Goal: Communication & Community: Answer question/provide support

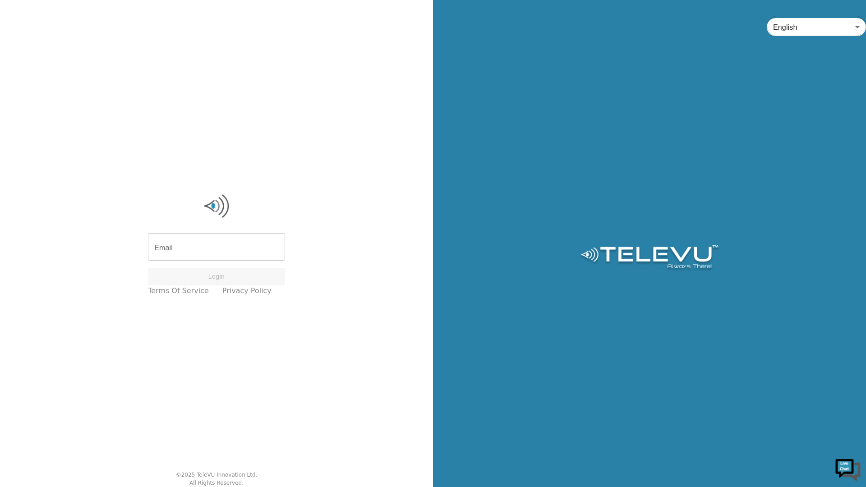
click at [363, 379] on div "Email Email Login Terms of Service Privacy Policy © 2025 TeleVU Innovation Ltd.…" at bounding box center [216, 243] width 433 height 487
click at [170, 243] on input "Email" at bounding box center [216, 247] width 137 height 25
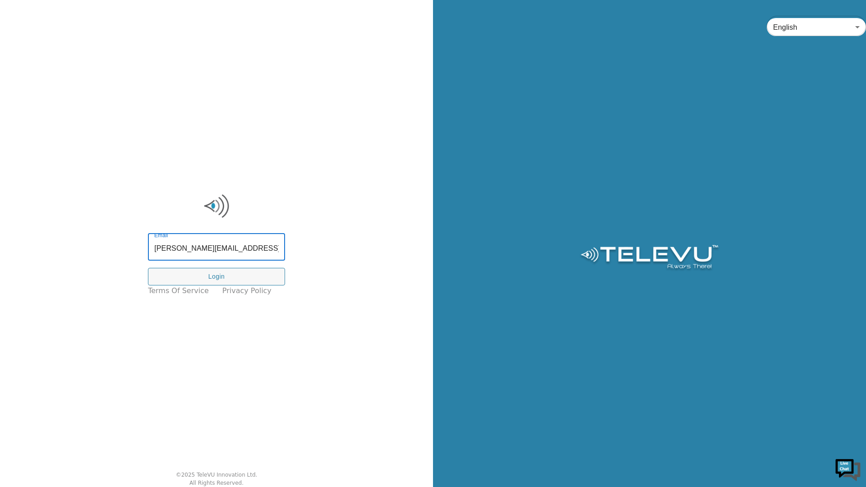
type input "richard.spence@nshealth.ca"
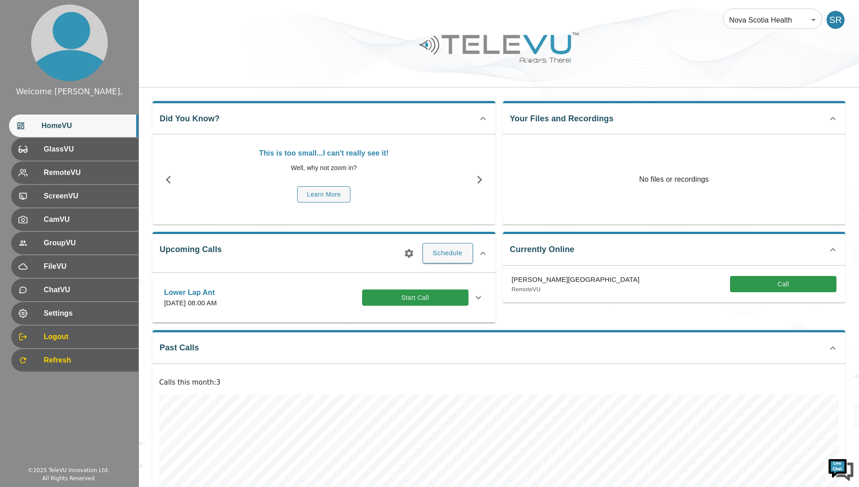
click at [425, 296] on button "Start Call" at bounding box center [415, 297] width 106 height 17
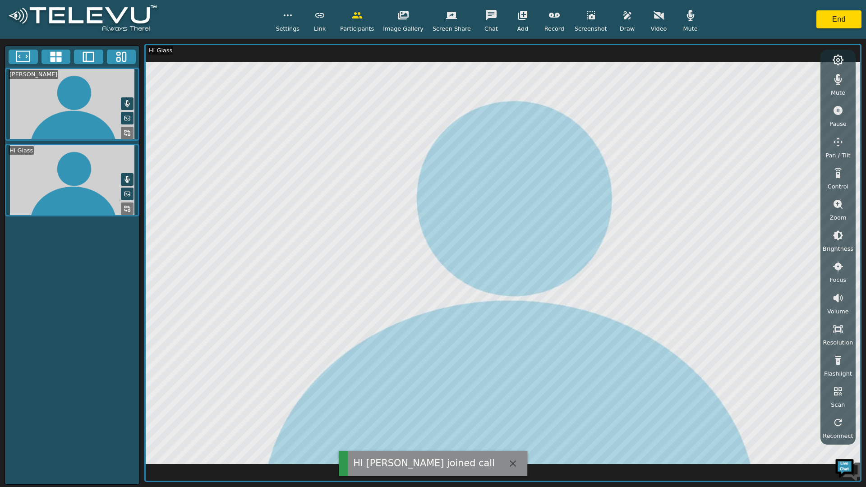
click at [842, 78] on icon "button" at bounding box center [837, 79] width 11 height 11
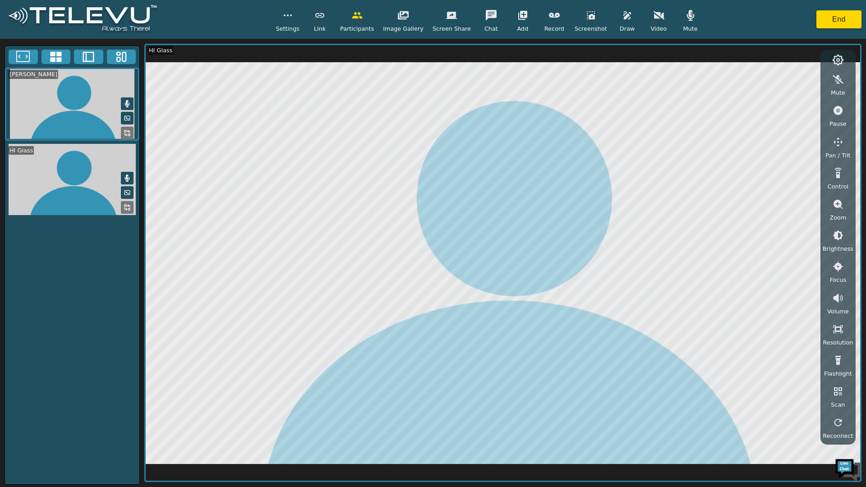
click at [653, 18] on icon "button" at bounding box center [658, 15] width 11 height 9
click at [837, 145] on icon "button" at bounding box center [837, 142] width 11 height 11
click at [811, 78] on icon "button" at bounding box center [808, 81] width 11 height 11
click at [128, 131] on icon at bounding box center [129, 131] width 2 height 2
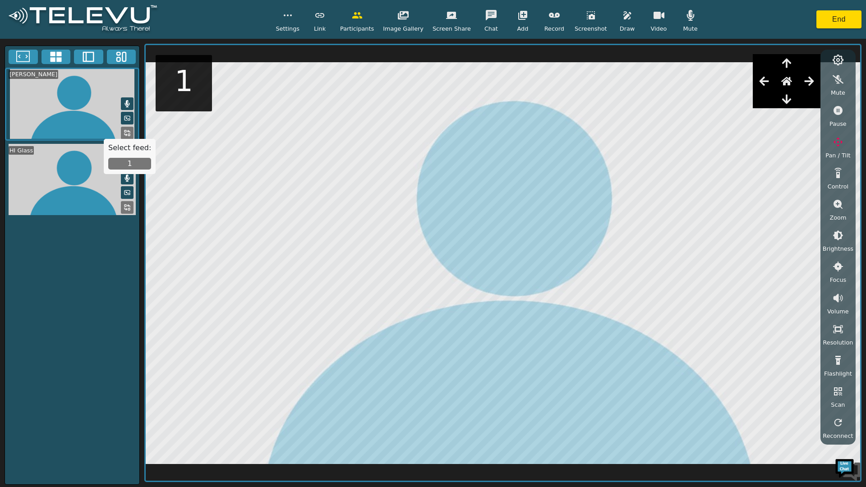
click at [131, 161] on button "1" at bounding box center [129, 164] width 43 height 12
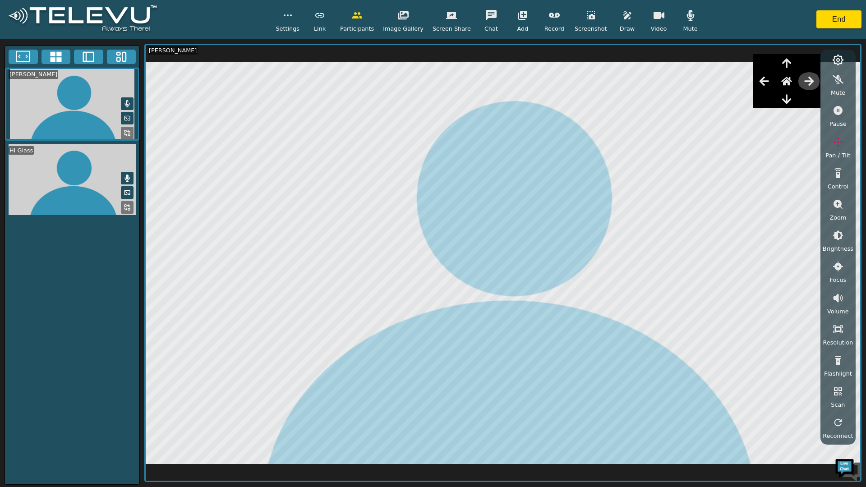
click at [813, 83] on icon "button" at bounding box center [808, 81] width 9 height 9
click at [768, 83] on icon "button" at bounding box center [763, 81] width 11 height 11
click at [811, 83] on icon "button" at bounding box center [808, 81] width 11 height 11
click at [764, 78] on icon "button" at bounding box center [763, 81] width 11 height 11
click at [767, 80] on icon "button" at bounding box center [763, 81] width 11 height 11
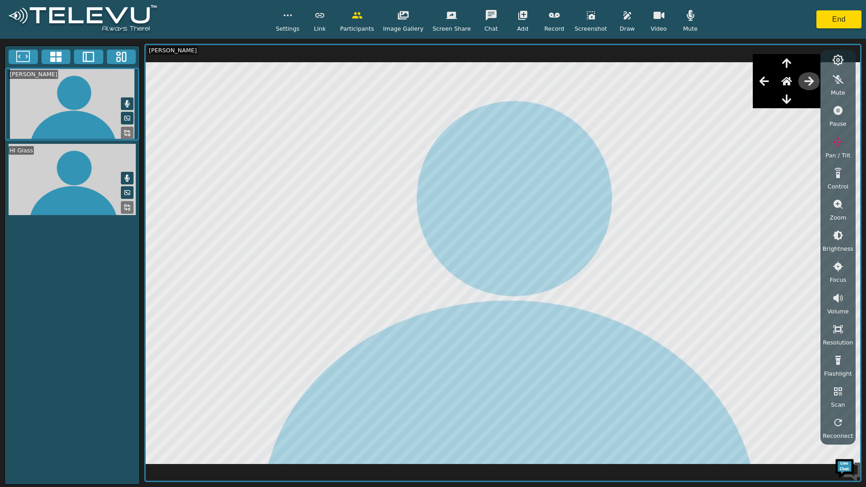
click at [809, 80] on icon "button" at bounding box center [808, 81] width 11 height 11
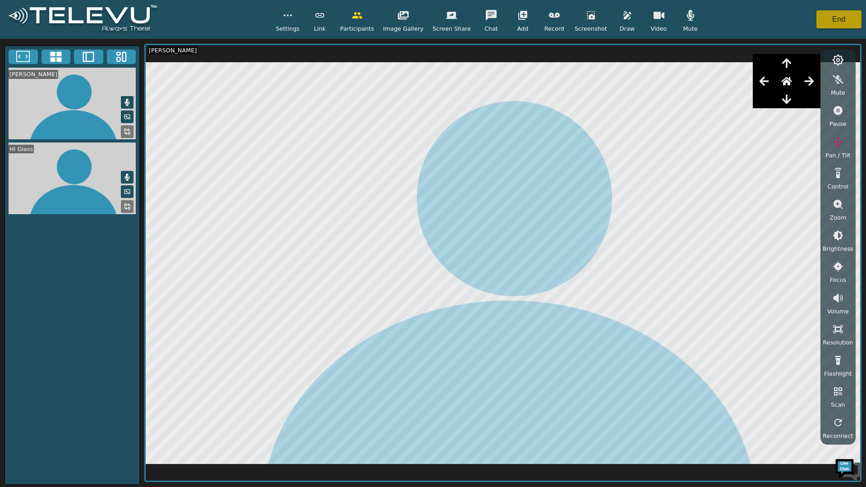
click at [848, 16] on button "End" at bounding box center [838, 19] width 45 height 18
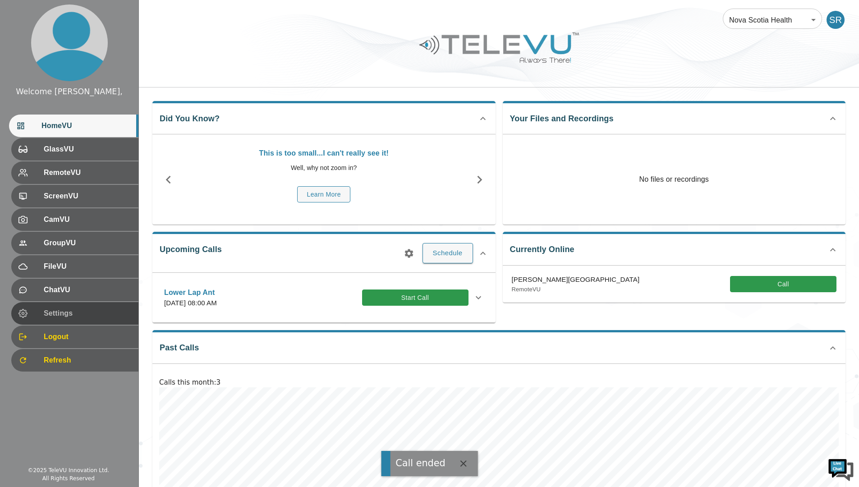
click at [57, 313] on span "Settings" at bounding box center [87, 313] width 87 height 11
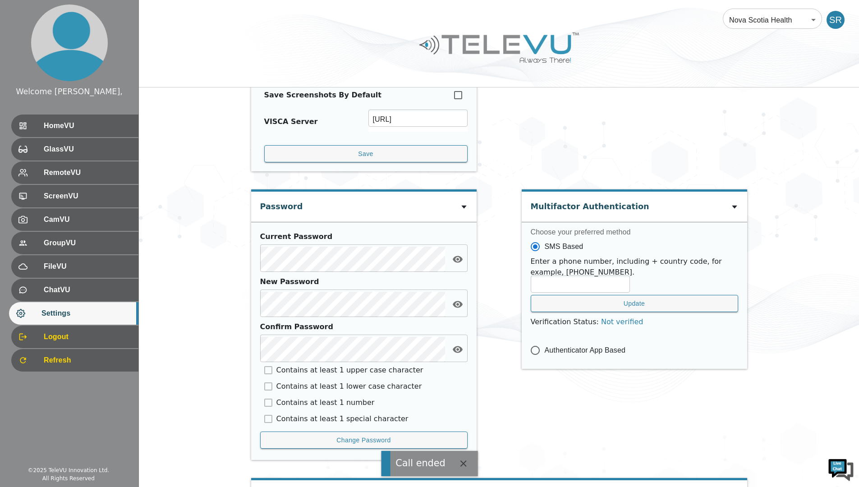
scroll to position [312, 0]
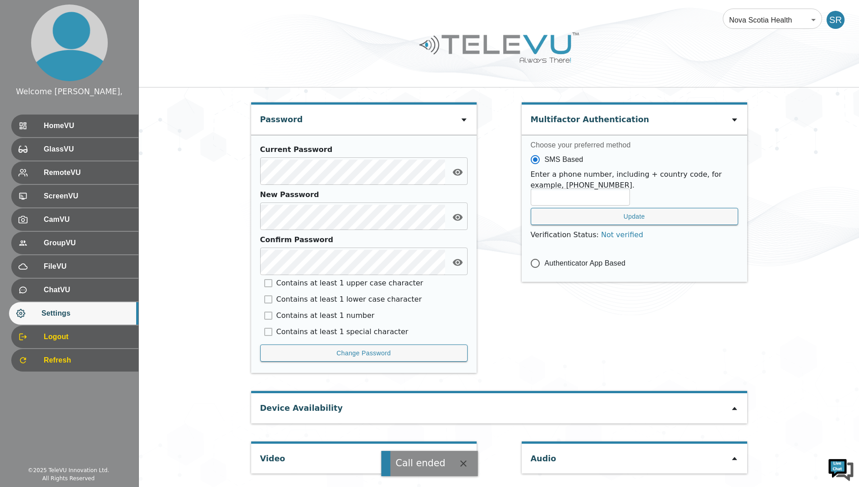
click at [284, 456] on div "Video" at bounding box center [363, 459] width 225 height 30
click at [464, 447] on div "Video" at bounding box center [363, 459] width 225 height 30
click at [460, 462] on icon "button" at bounding box center [463, 463] width 11 height 11
click at [463, 457] on icon at bounding box center [463, 458] width 7 height 7
type input "6c45eeafd1378d048b96e42f86e9602e48c498f5ecf4f30bbe1da045baa4757b"
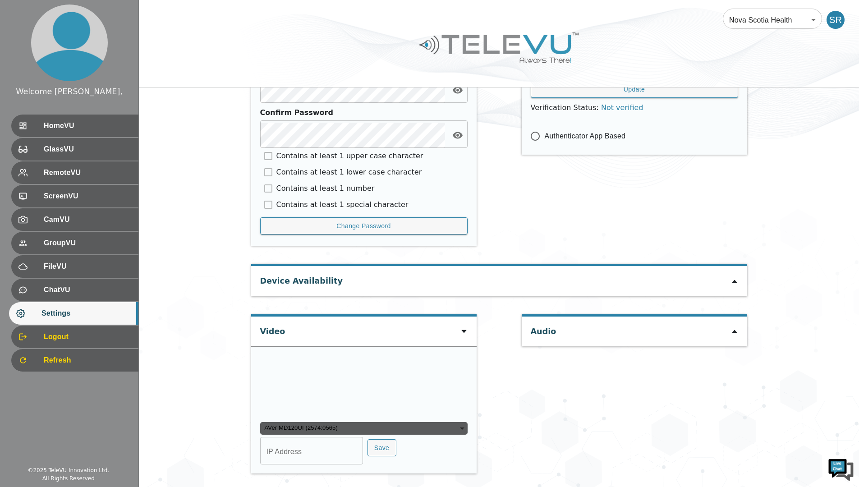
scroll to position [489, 0]
click at [299, 453] on input "IP Address" at bounding box center [311, 451] width 103 height 25
type input "COM8"
click at [375, 446] on button "Save" at bounding box center [381, 448] width 29 height 18
click at [78, 127] on span "HomeVU" at bounding box center [87, 125] width 87 height 11
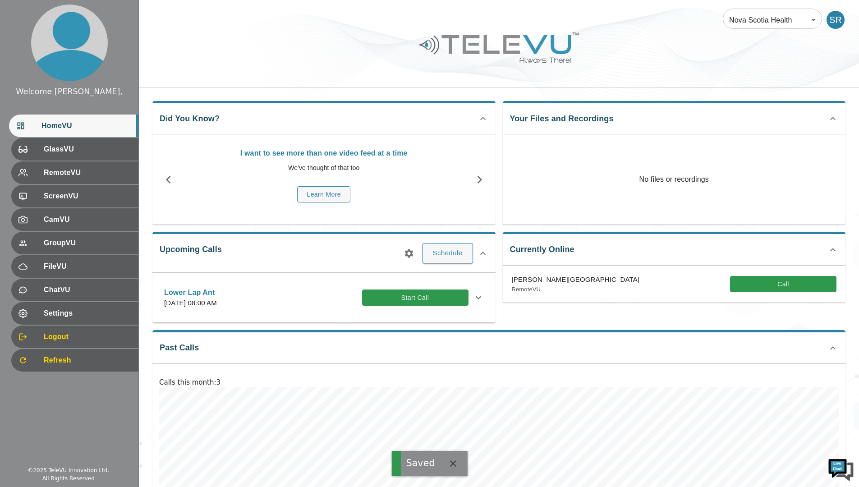
click at [404, 300] on button "Start Call" at bounding box center [415, 297] width 106 height 17
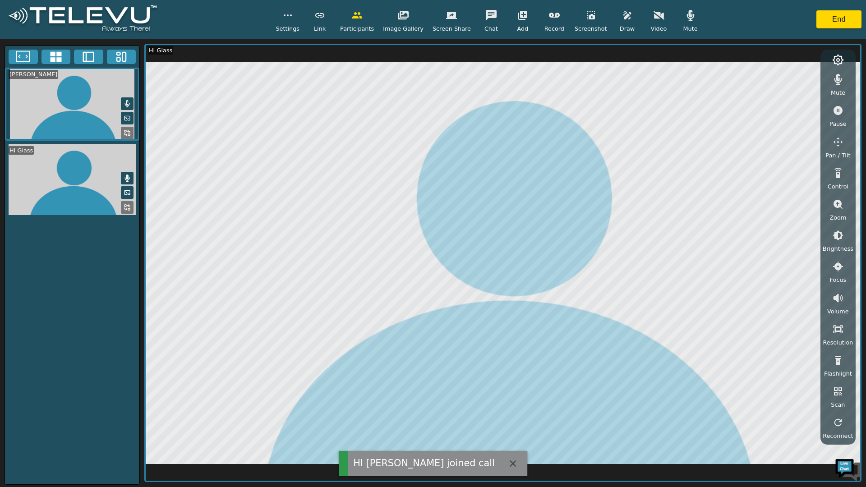
click at [653, 18] on icon "button" at bounding box center [658, 15] width 11 height 9
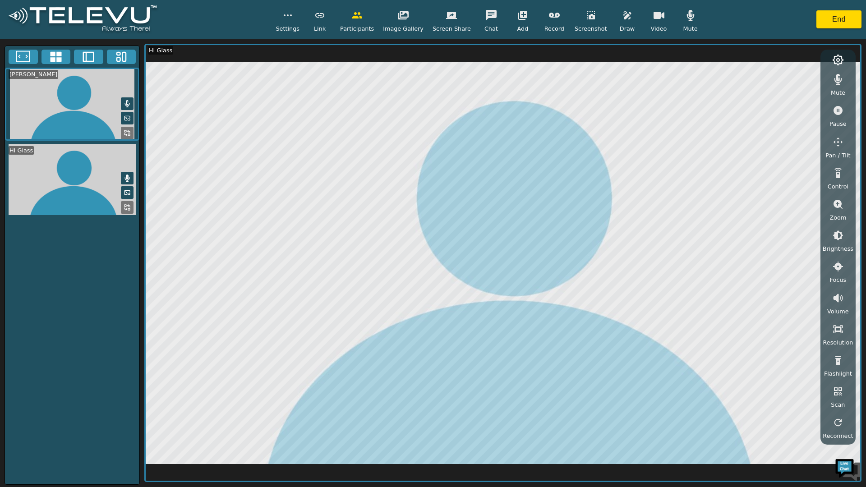
click at [127, 130] on icon at bounding box center [127, 132] width 7 height 7
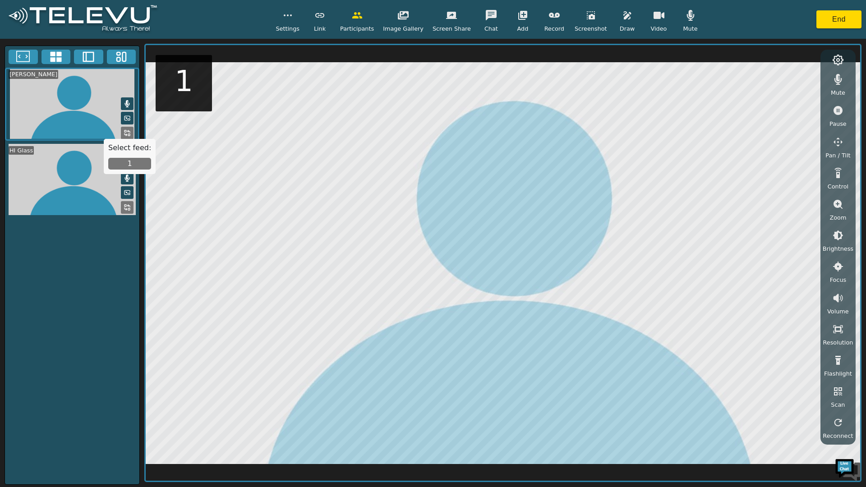
click at [132, 163] on button "1" at bounding box center [129, 164] width 43 height 12
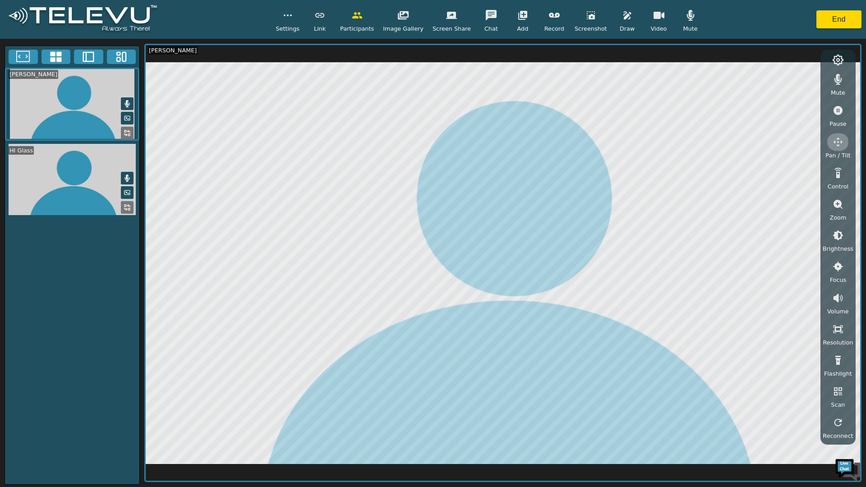
click at [838, 141] on icon "button" at bounding box center [837, 142] width 11 height 11
click at [812, 77] on icon "button" at bounding box center [808, 81] width 11 height 11
click at [766, 81] on icon "button" at bounding box center [763, 81] width 9 height 9
click at [769, 79] on icon "button" at bounding box center [763, 81] width 11 height 11
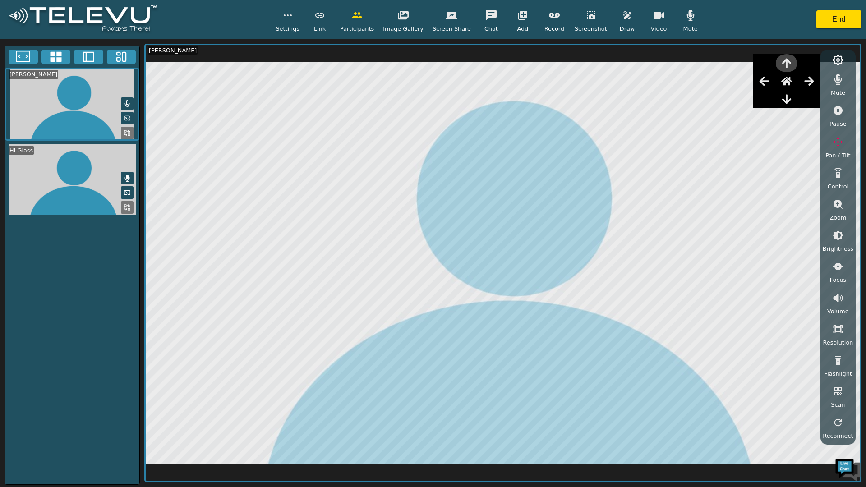
click at [789, 64] on icon "button" at bounding box center [786, 63] width 11 height 11
click at [789, 99] on icon "button" at bounding box center [786, 99] width 9 height 9
click at [811, 80] on icon "button" at bounding box center [808, 81] width 11 height 11
click at [785, 101] on icon "button" at bounding box center [786, 99] width 11 height 11
click at [787, 59] on icon "button" at bounding box center [786, 63] width 11 height 11
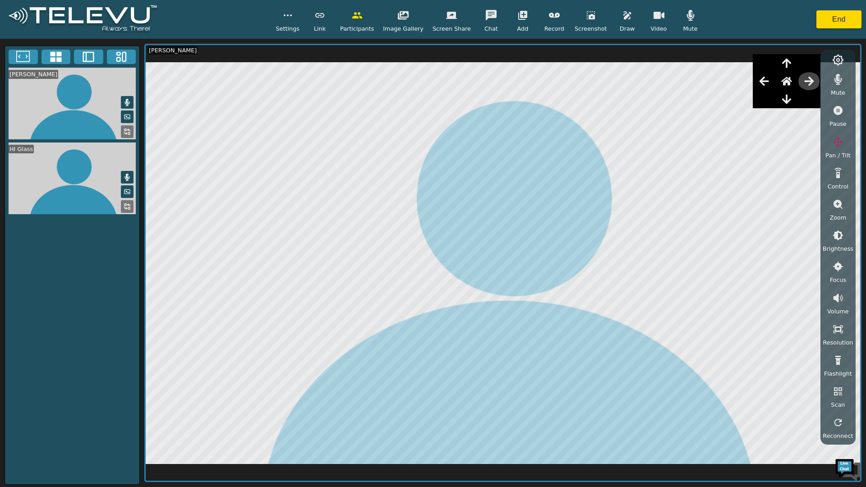
click at [812, 79] on icon "button" at bounding box center [808, 81] width 11 height 11
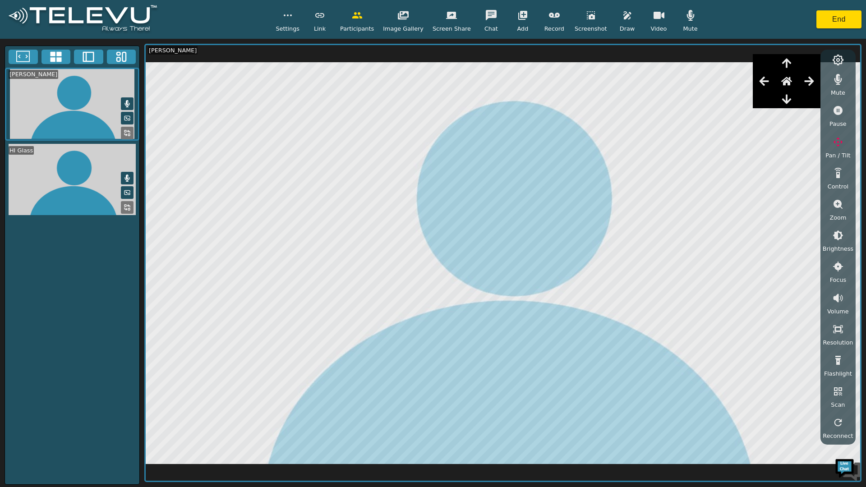
click at [647, 13] on button "button" at bounding box center [658, 15] width 23 height 18
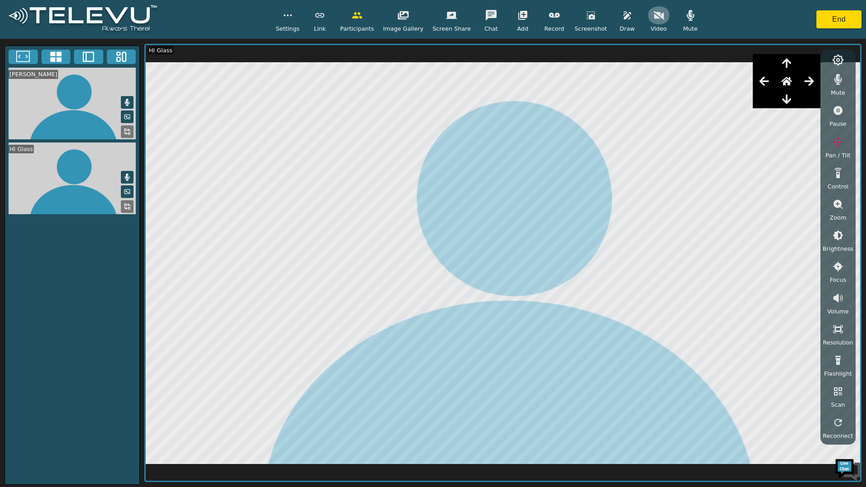
click at [647, 13] on button "button" at bounding box center [658, 15] width 23 height 18
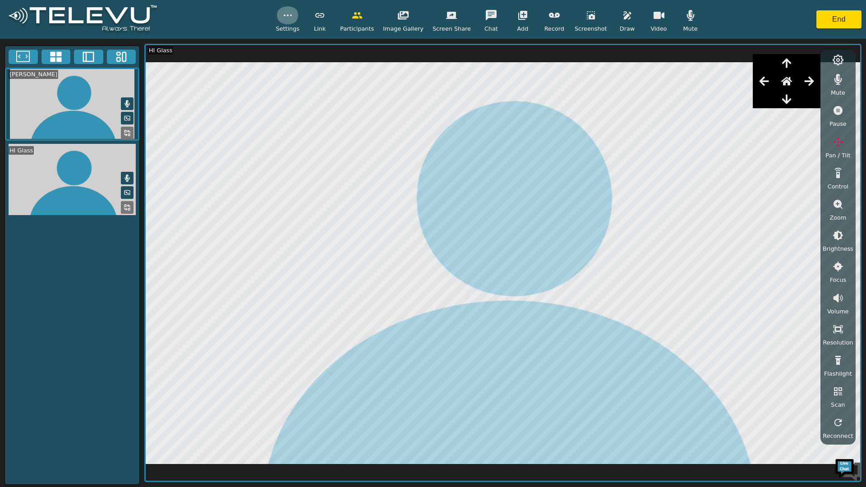
click at [295, 21] on button "button" at bounding box center [287, 15] width 23 height 18
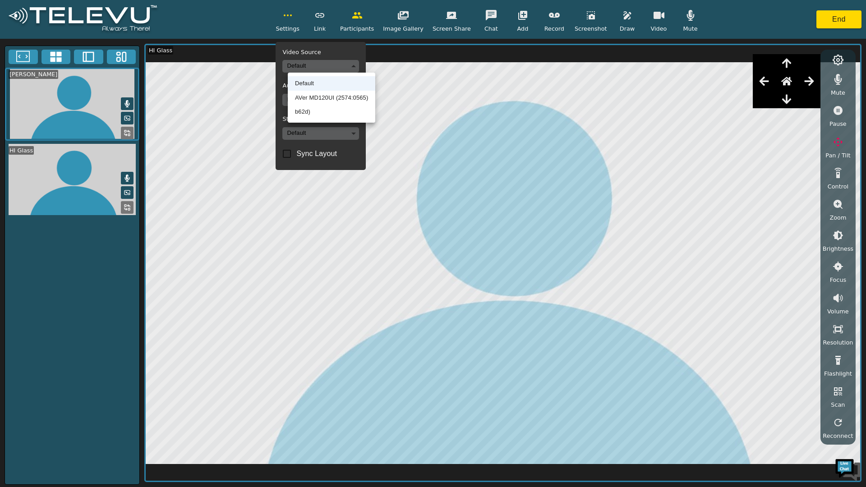
click at [332, 71] on body "Settings Video Source Default Audio Source Default Stethoscope Default Sync Lay…" at bounding box center [433, 243] width 866 height 487
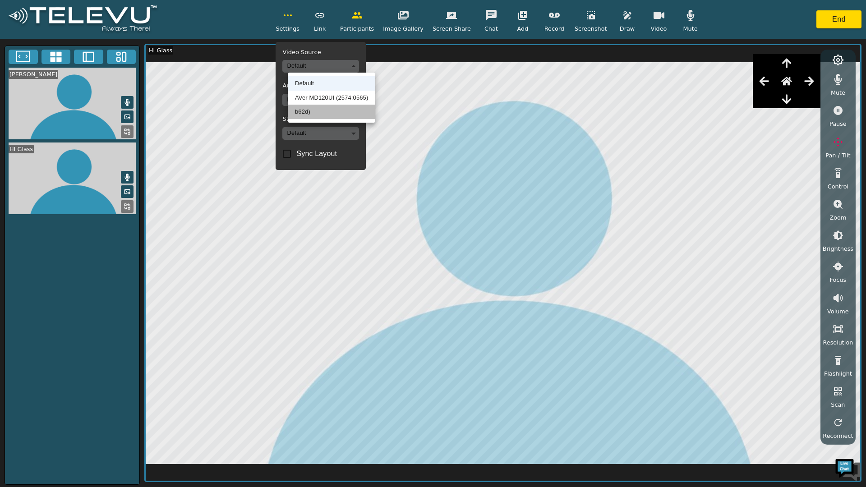
click at [305, 113] on li "b62d)" at bounding box center [331, 112] width 87 height 14
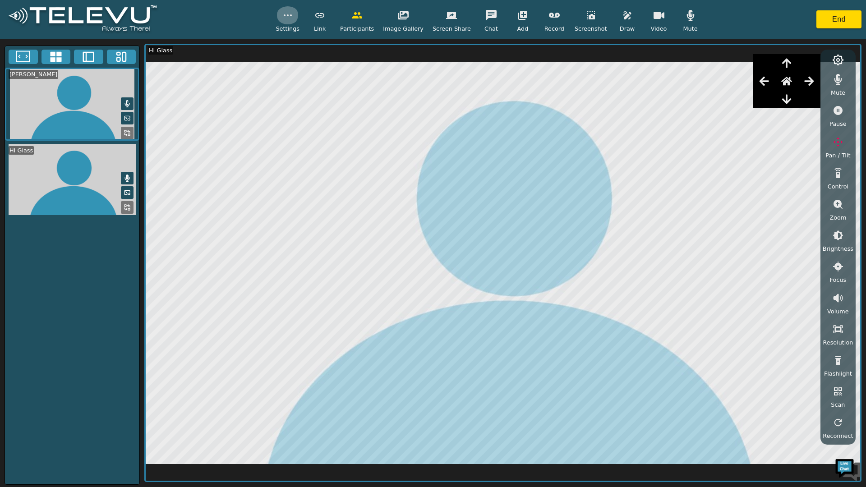
click at [293, 17] on icon "button" at bounding box center [287, 15] width 11 height 11
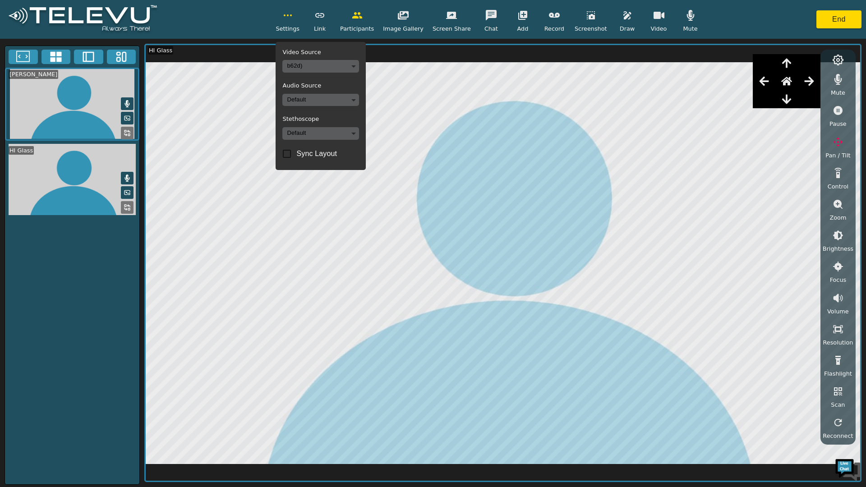
click at [358, 66] on body "Settings Video Source b62d) edad90d5f01a15bc0e318e1fdab3cb67697065d7f10fa5c9605…" at bounding box center [433, 243] width 866 height 487
click at [330, 83] on li "AVer MD120UI (2574:0565)" at bounding box center [331, 83] width 87 height 14
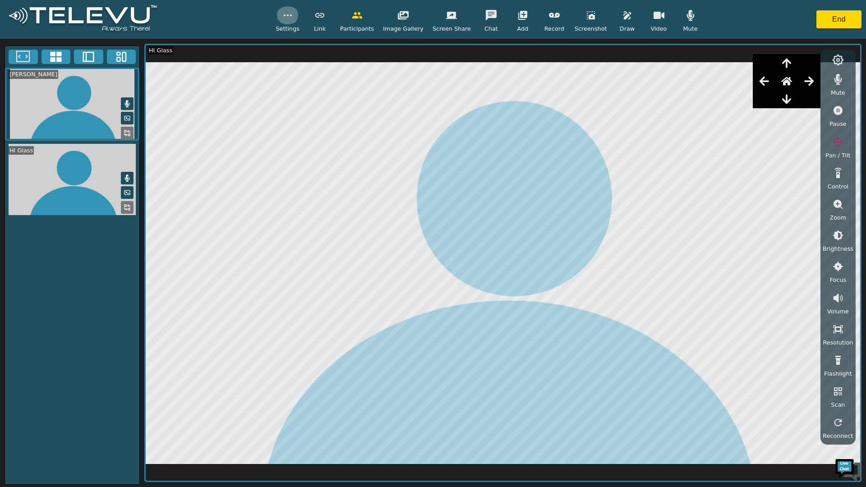
click at [293, 17] on icon "button" at bounding box center [287, 15] width 11 height 11
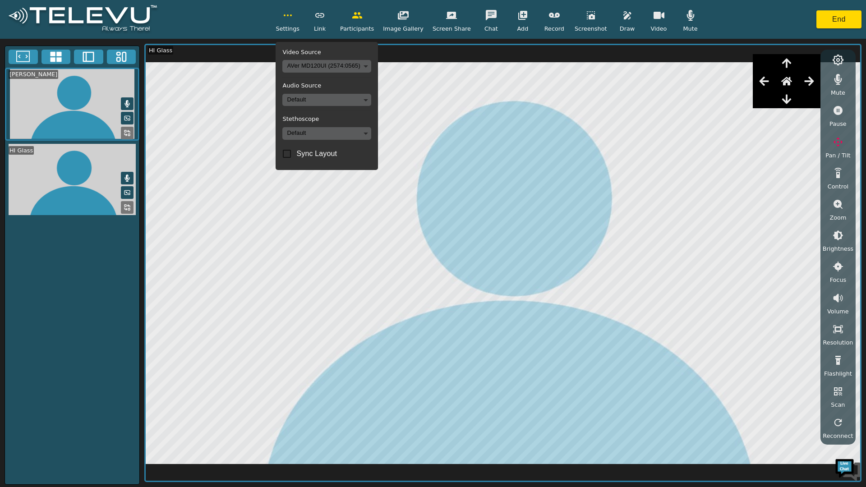
click at [241, 20] on div "Settings Video Source AVer MD120UI (2574:0565) 6c45eeafd1378d048b96e42f86e9602e…" at bounding box center [433, 19] width 866 height 39
click at [653, 17] on icon "button" at bounding box center [658, 15] width 11 height 7
click at [653, 17] on icon "button" at bounding box center [658, 15] width 11 height 9
click at [653, 17] on icon "button" at bounding box center [658, 15] width 11 height 7
click at [653, 17] on icon "button" at bounding box center [658, 15] width 11 height 9
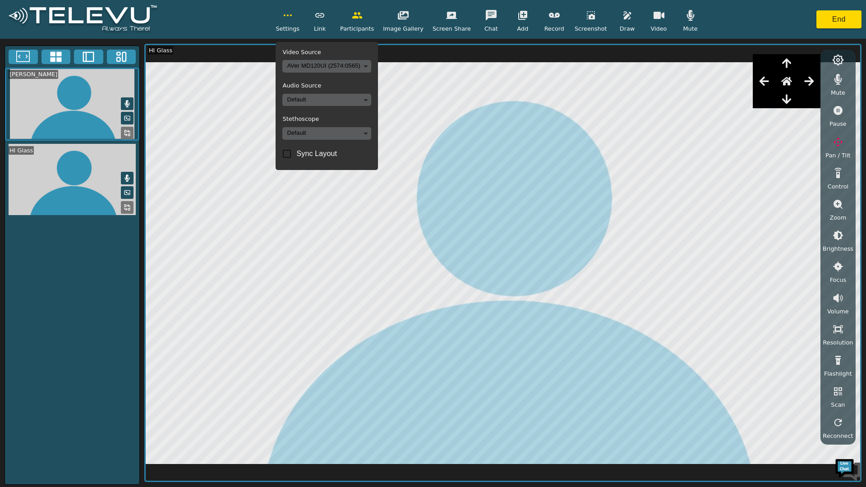
click at [293, 13] on icon "button" at bounding box center [287, 15] width 11 height 11
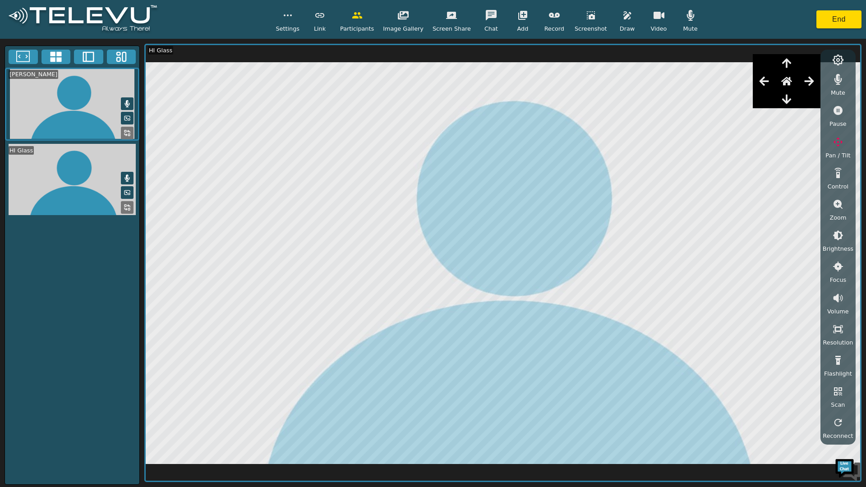
click at [50, 58] on icon at bounding box center [55, 57] width 11 height 10
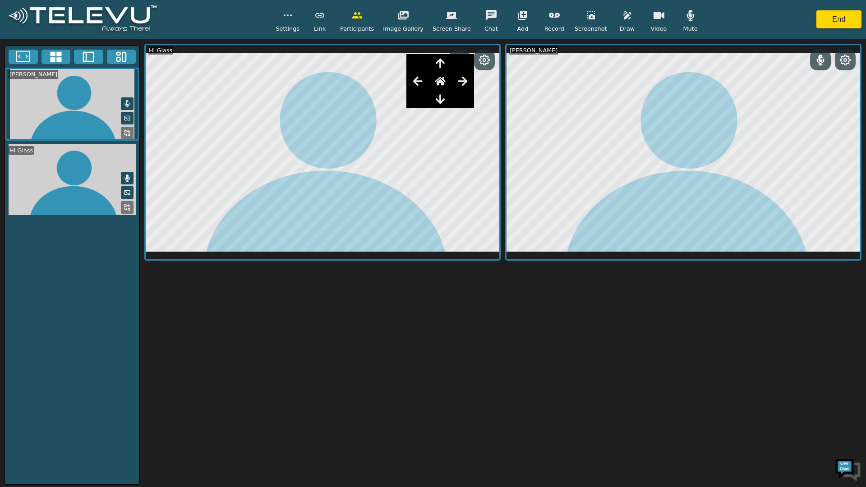
click at [81, 57] on button at bounding box center [88, 57] width 29 height 14
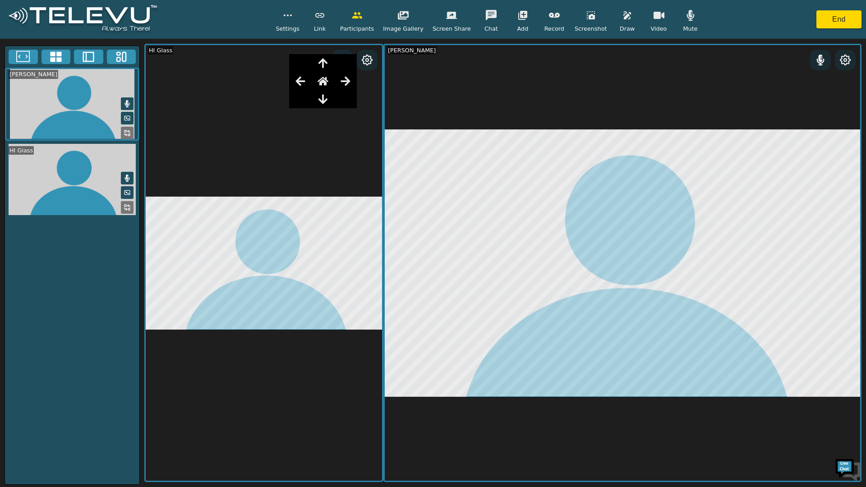
click at [123, 50] on icon at bounding box center [122, 57] width 14 height 14
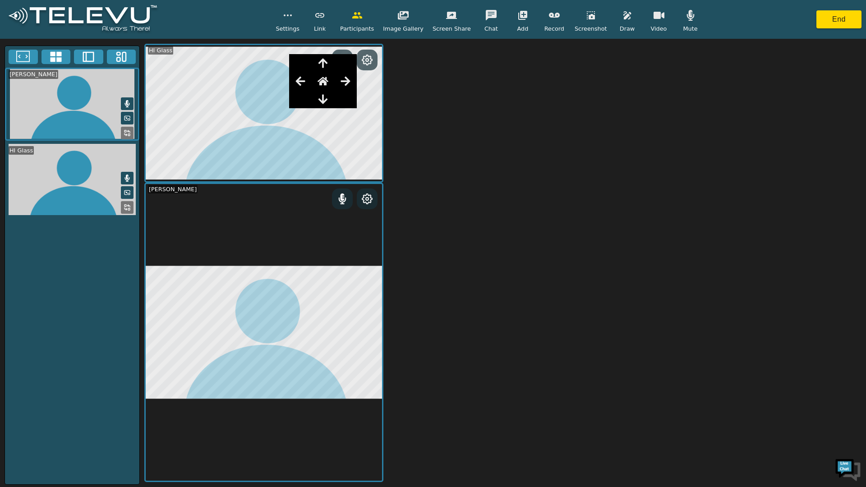
click at [17, 53] on icon at bounding box center [23, 56] width 14 height 11
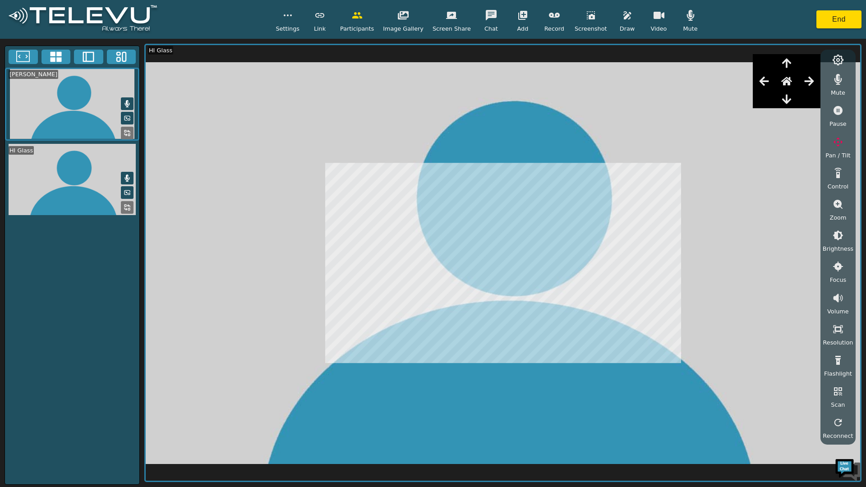
click at [829, 18] on button "End" at bounding box center [838, 19] width 45 height 18
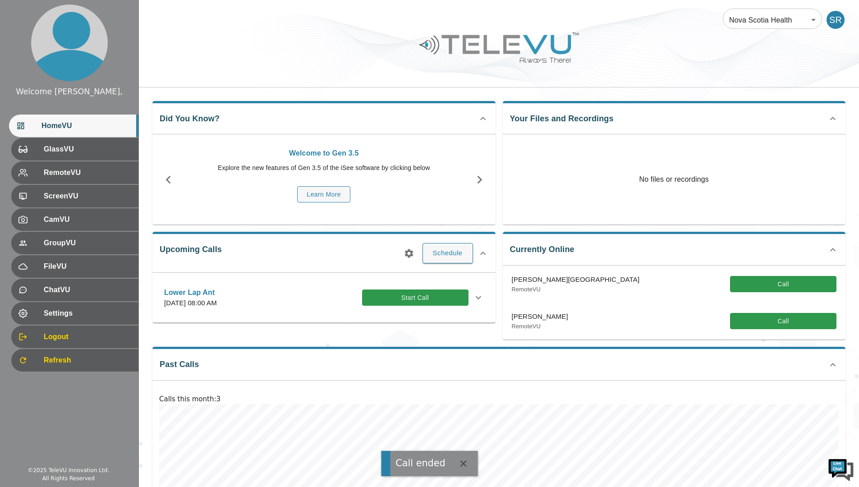
click at [65, 307] on div "Settings" at bounding box center [74, 313] width 127 height 23
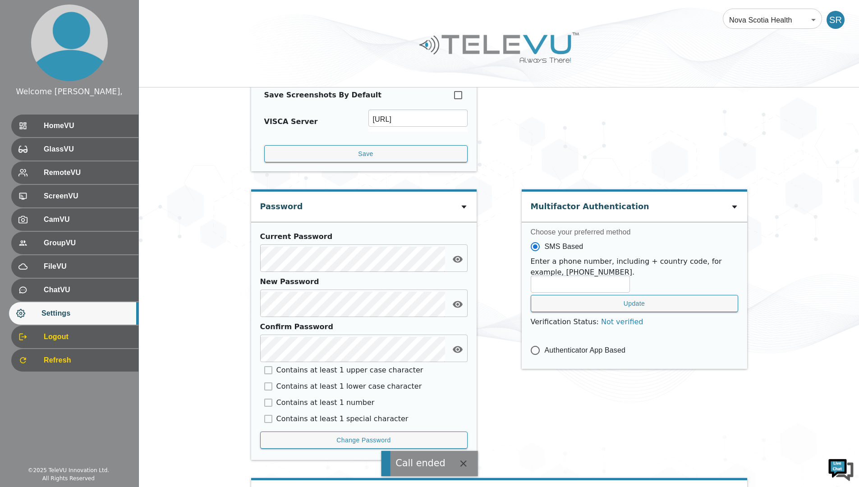
scroll to position [312, 0]
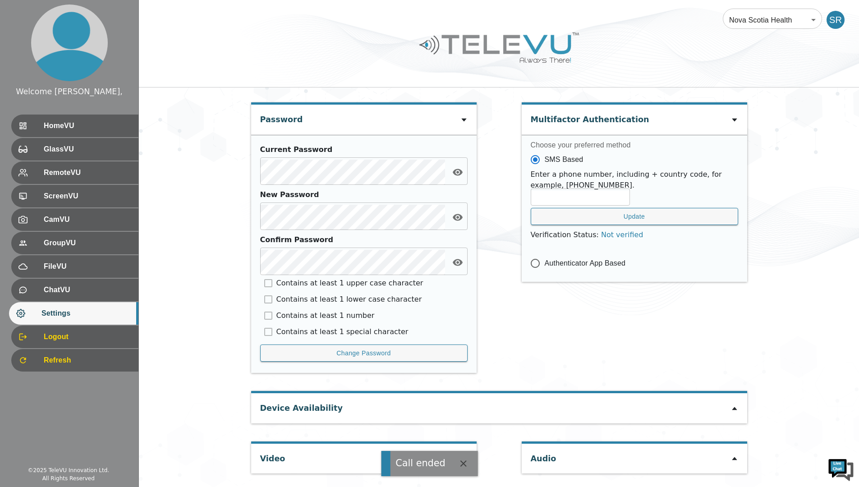
click at [371, 403] on div "Device Availability" at bounding box center [499, 408] width 496 height 30
click at [733, 407] on icon at bounding box center [734, 408] width 7 height 7
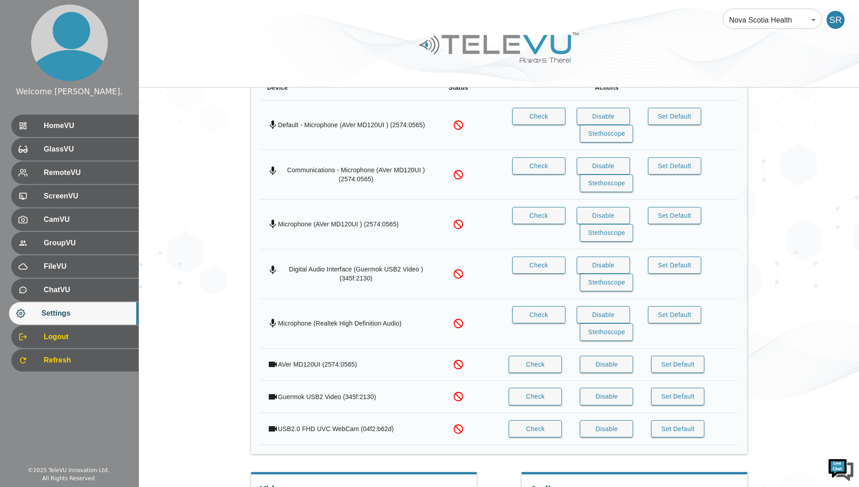
scroll to position [652, 0]
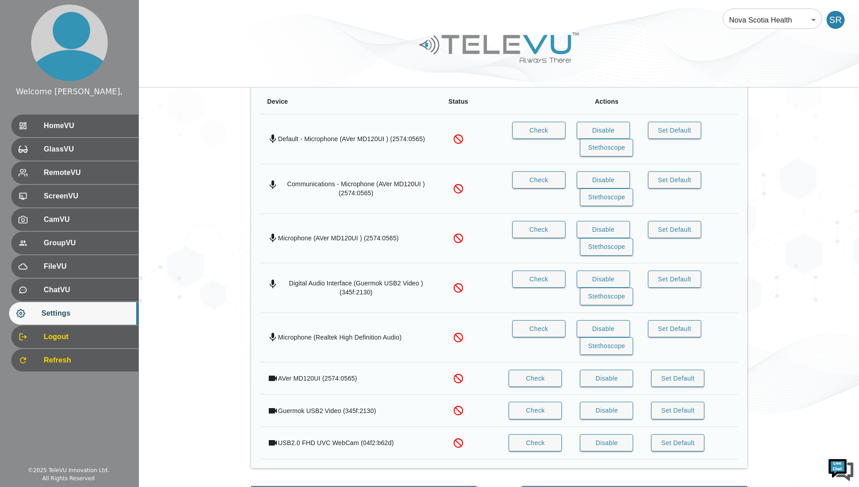
click at [69, 199] on span "ScreenVU" at bounding box center [87, 196] width 87 height 11
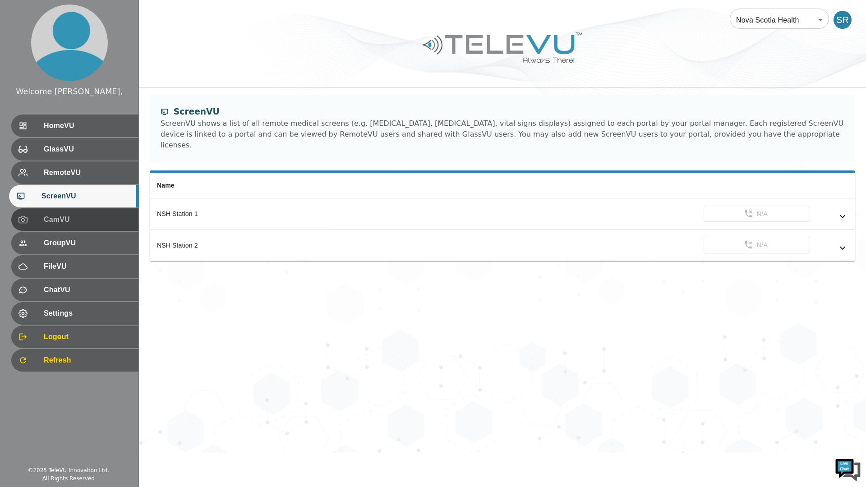
click at [68, 224] on span "CamVU" at bounding box center [87, 219] width 87 height 11
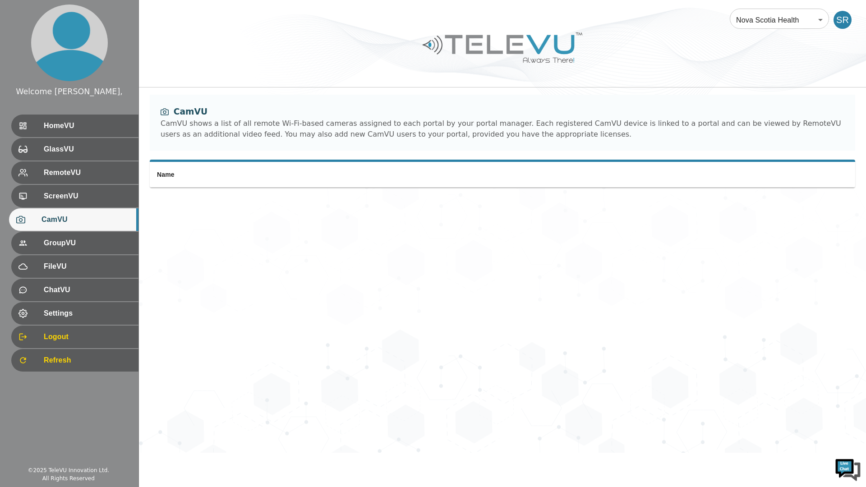
click at [78, 169] on span "RemoteVU" at bounding box center [87, 172] width 87 height 11
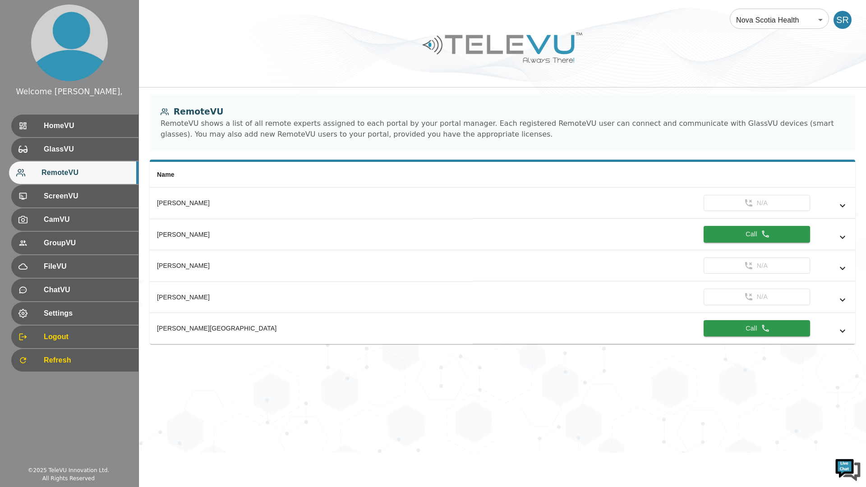
click at [49, 151] on span "GlassVU" at bounding box center [87, 149] width 87 height 11
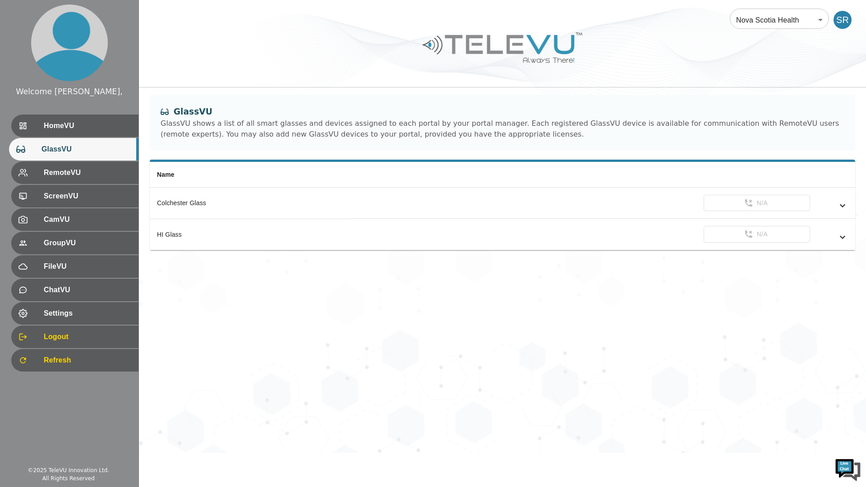
click at [55, 130] on span "HomeVU" at bounding box center [87, 125] width 87 height 11
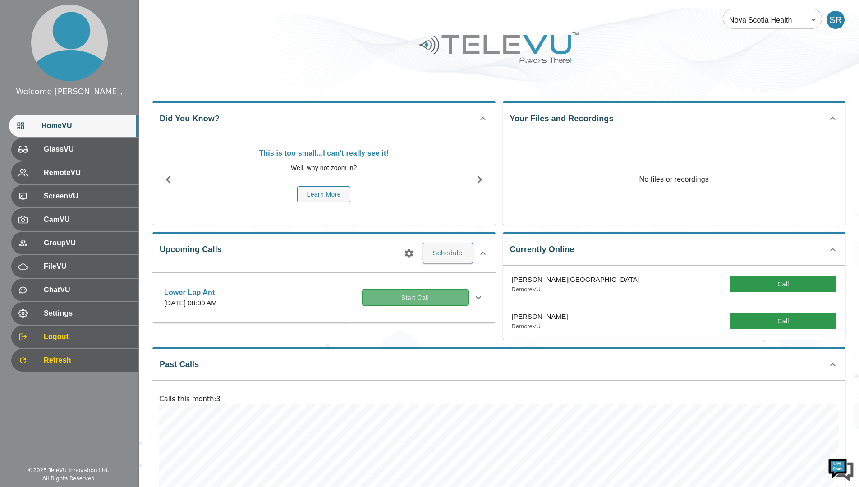
click at [385, 295] on button "Start Call" at bounding box center [415, 297] width 106 height 17
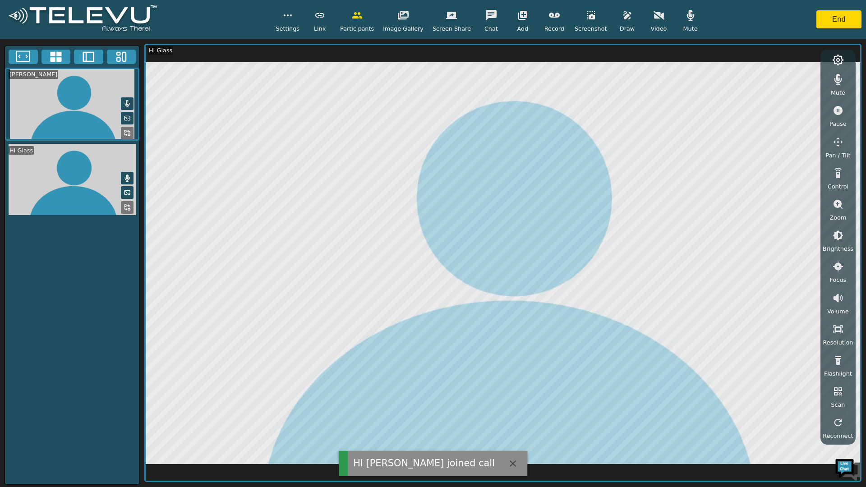
click at [685, 18] on icon "button" at bounding box center [690, 15] width 11 height 11
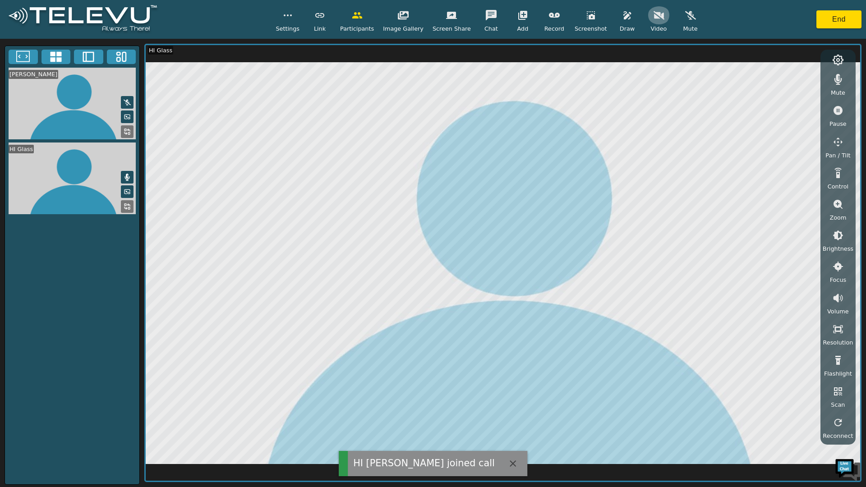
click at [653, 14] on icon "button" at bounding box center [658, 15] width 11 height 9
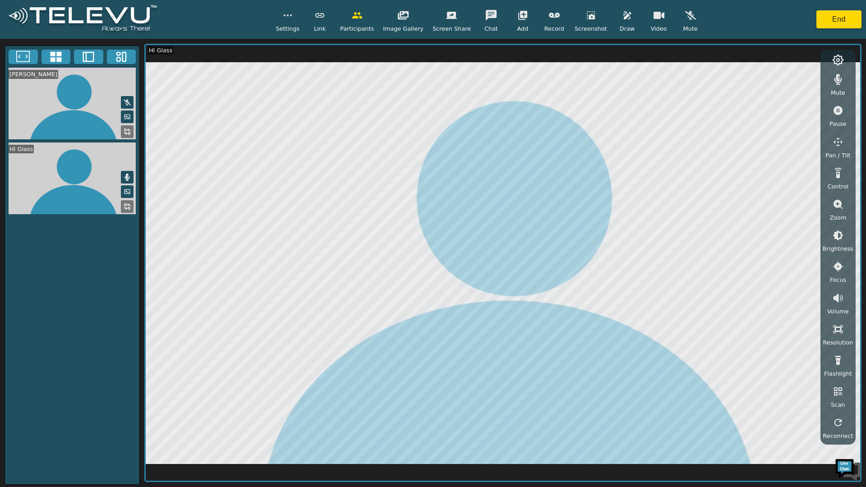
click at [130, 133] on icon at bounding box center [127, 131] width 7 height 7
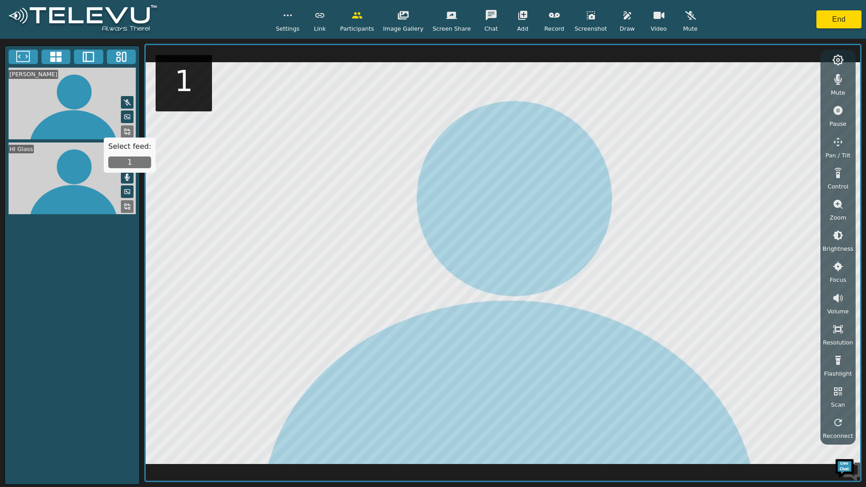
click at [138, 159] on button "1" at bounding box center [129, 162] width 43 height 12
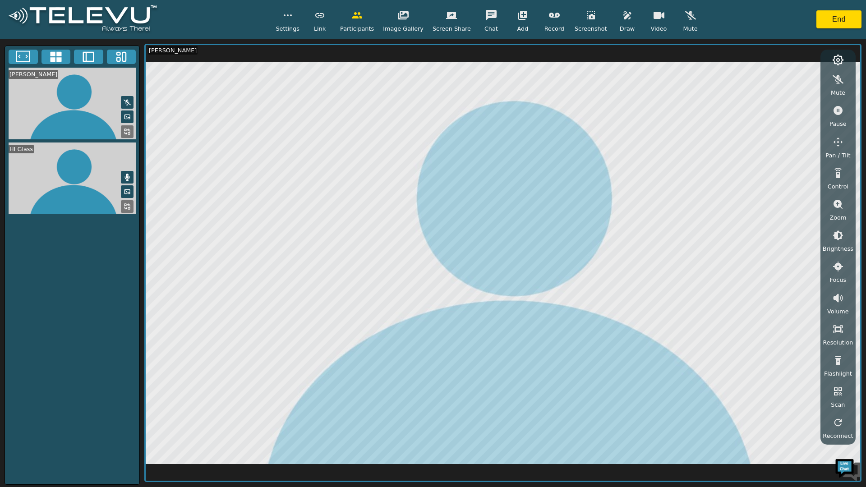
click at [839, 142] on icon "button" at bounding box center [837, 142] width 11 height 11
click at [792, 64] on icon "button" at bounding box center [786, 63] width 11 height 11
click at [792, 97] on icon "button" at bounding box center [786, 99] width 11 height 11
click at [293, 14] on icon "button" at bounding box center [287, 15] width 11 height 11
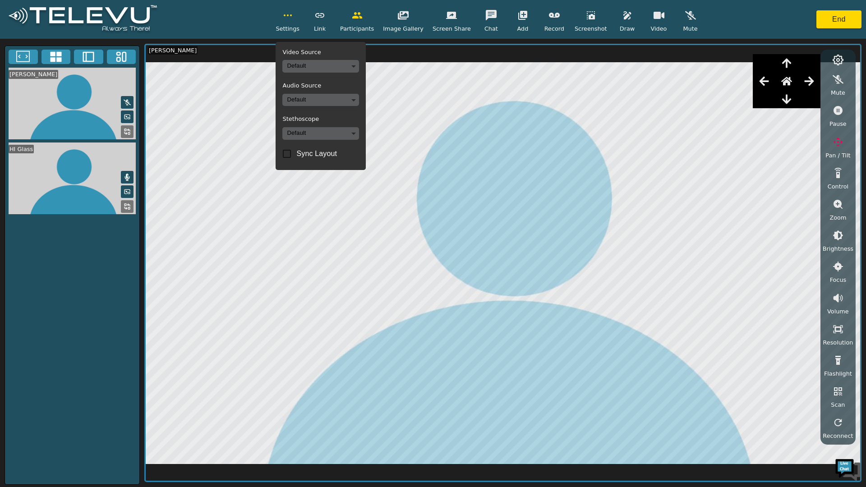
click at [336, 68] on body "Settings Video Source Default Audio Source Default Stethoscope Default Sync Lay…" at bounding box center [433, 243] width 866 height 487
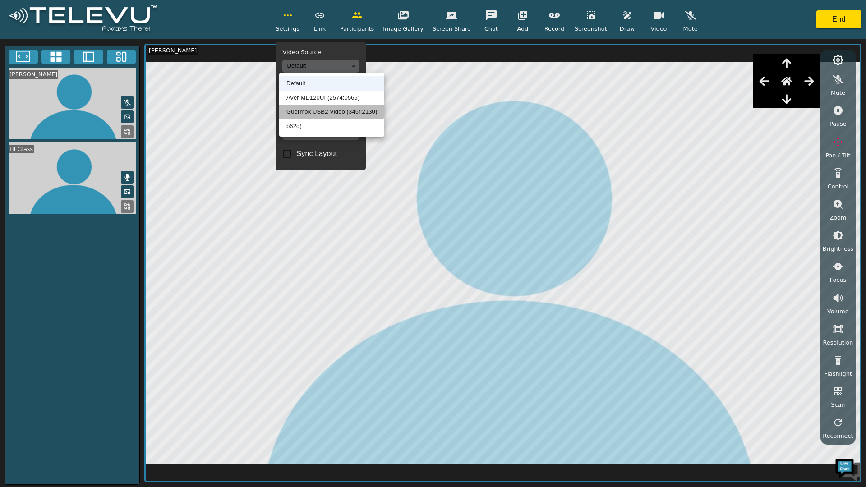
click at [327, 110] on li "Guermok USB2 Video (345f:2130)" at bounding box center [331, 112] width 105 height 14
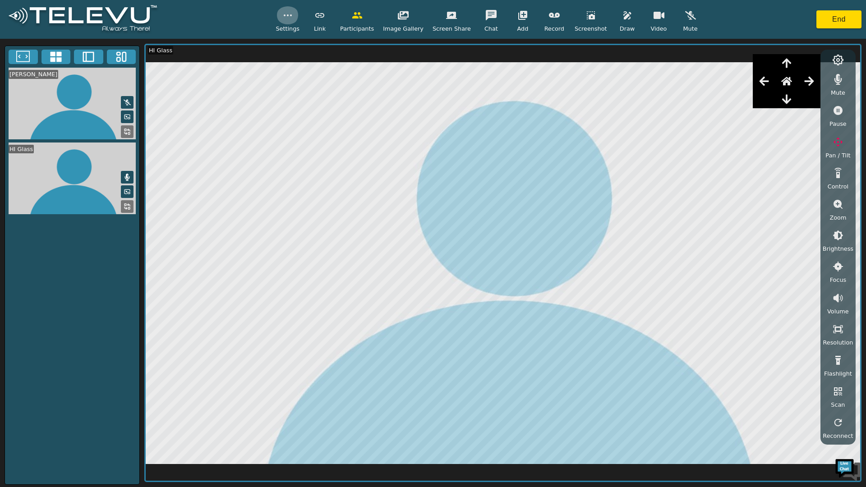
click at [293, 14] on icon "button" at bounding box center [287, 15] width 11 height 11
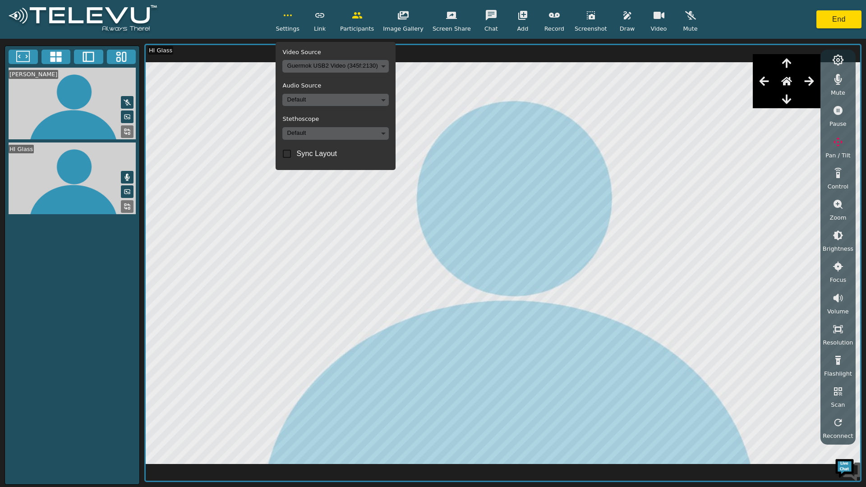
click at [190, 14] on div "Settings Video Source Guermok USB2 Video (345f:2130) d9fa09607ed87301c7c8821bb2…" at bounding box center [433, 19] width 866 height 39
click at [293, 14] on icon "button" at bounding box center [287, 15] width 11 height 11
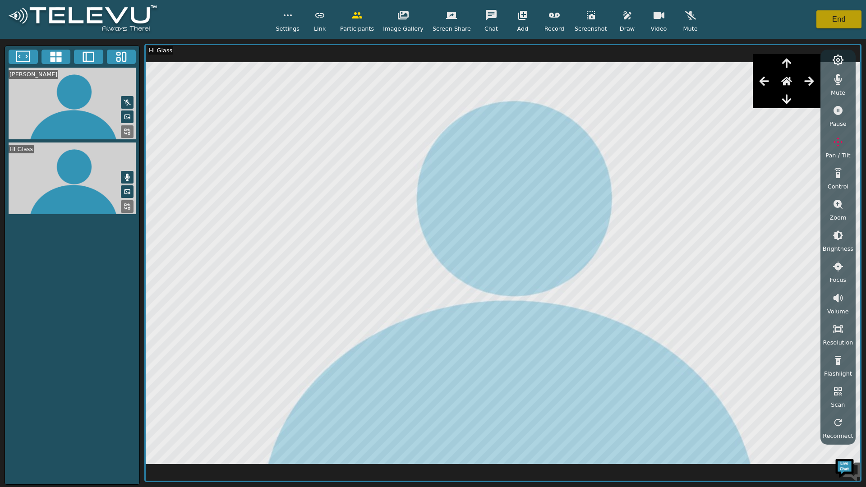
click at [830, 21] on button "End" at bounding box center [838, 19] width 45 height 18
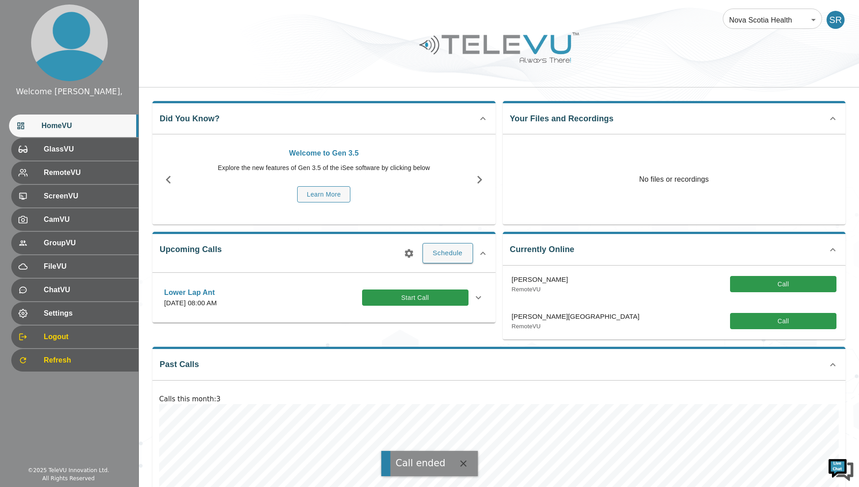
click at [75, 337] on span "Logout" at bounding box center [87, 336] width 87 height 11
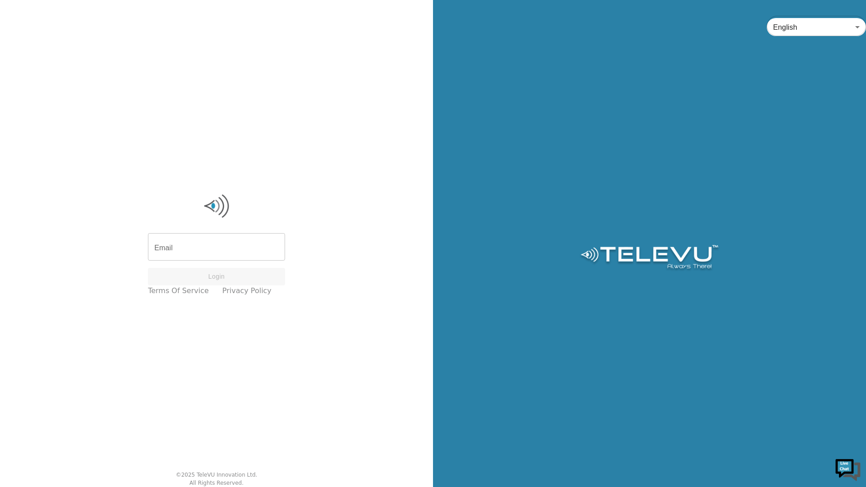
click at [202, 249] on input "Email" at bounding box center [216, 247] width 137 height 25
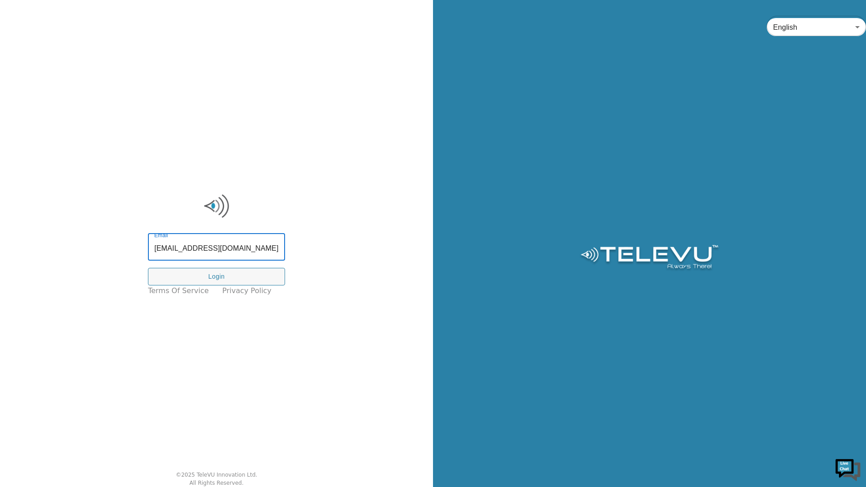
type input "[EMAIL_ADDRESS][DOMAIN_NAME]"
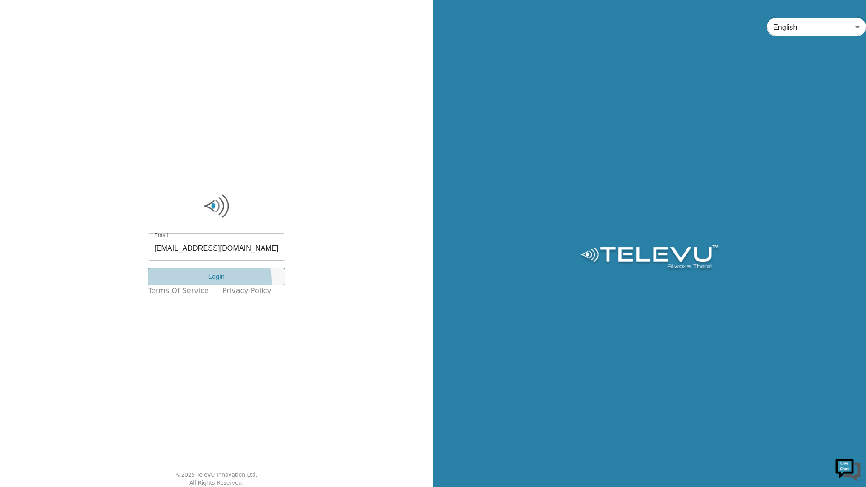
click at [208, 281] on button "Login" at bounding box center [216, 277] width 137 height 18
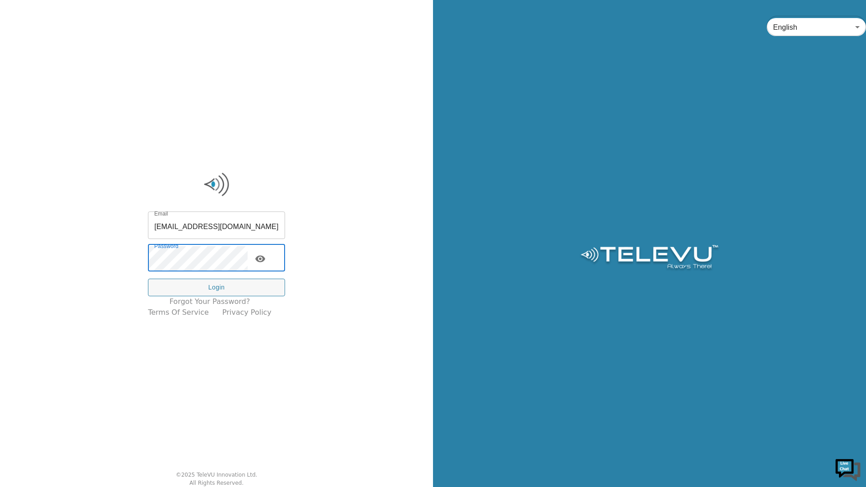
click at [215, 286] on button "Login" at bounding box center [216, 288] width 137 height 18
click at [264, 259] on icon "toggle password visibility" at bounding box center [260, 259] width 10 height 7
click at [213, 291] on button "Login" at bounding box center [216, 288] width 137 height 18
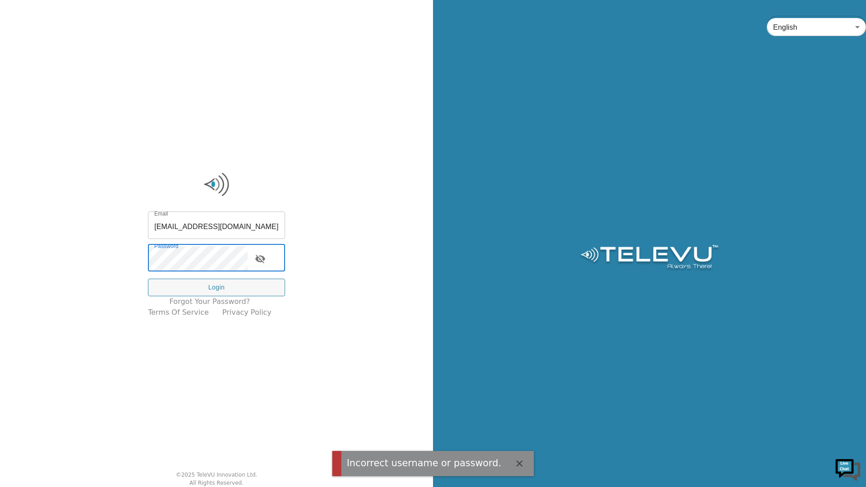
click at [149, 257] on div "Email [EMAIL_ADDRESS][DOMAIN_NAME] Email Password Password Login Forgot your pa…" at bounding box center [216, 243] width 433 height 487
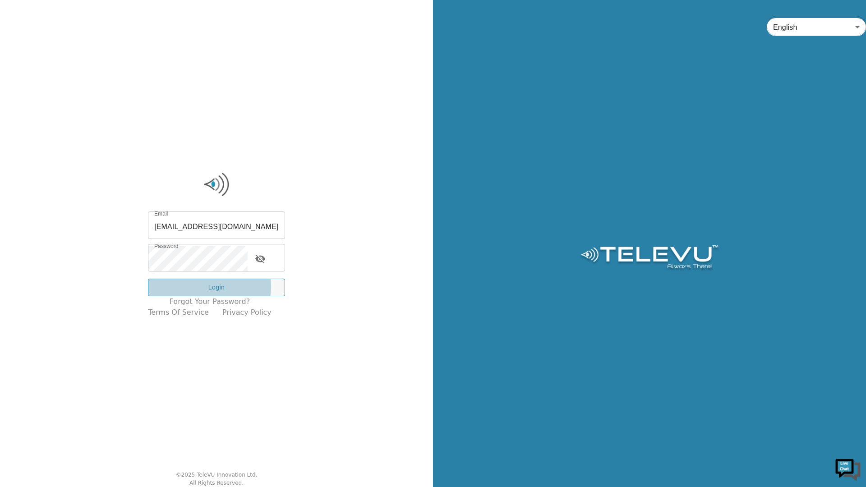
click at [215, 286] on button "Login" at bounding box center [216, 288] width 137 height 18
click at [203, 302] on link "Forgot your password?" at bounding box center [210, 301] width 81 height 11
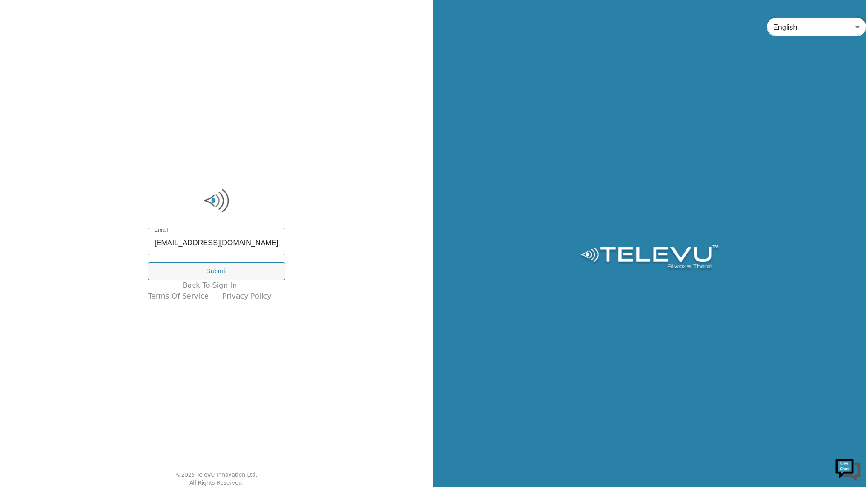
click at [216, 273] on button "Submit" at bounding box center [216, 271] width 137 height 18
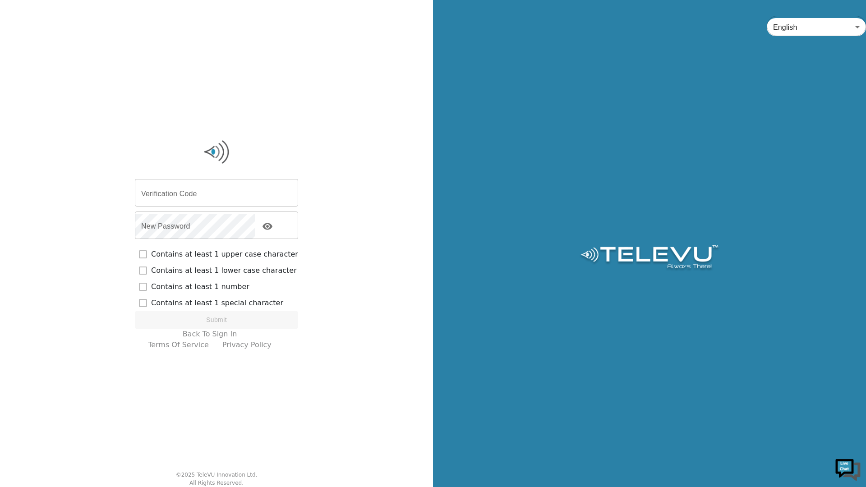
click at [178, 193] on input "Verification Code" at bounding box center [216, 193] width 163 height 25
type input "103521"
checkbox input "true"
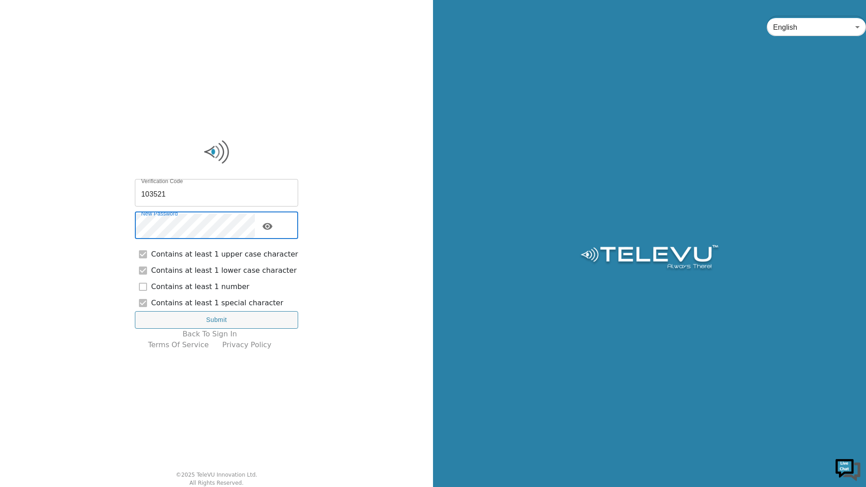
checkbox input "true"
click at [216, 316] on button "Submit" at bounding box center [216, 320] width 163 height 18
